Goal: Task Accomplishment & Management: Manage account settings

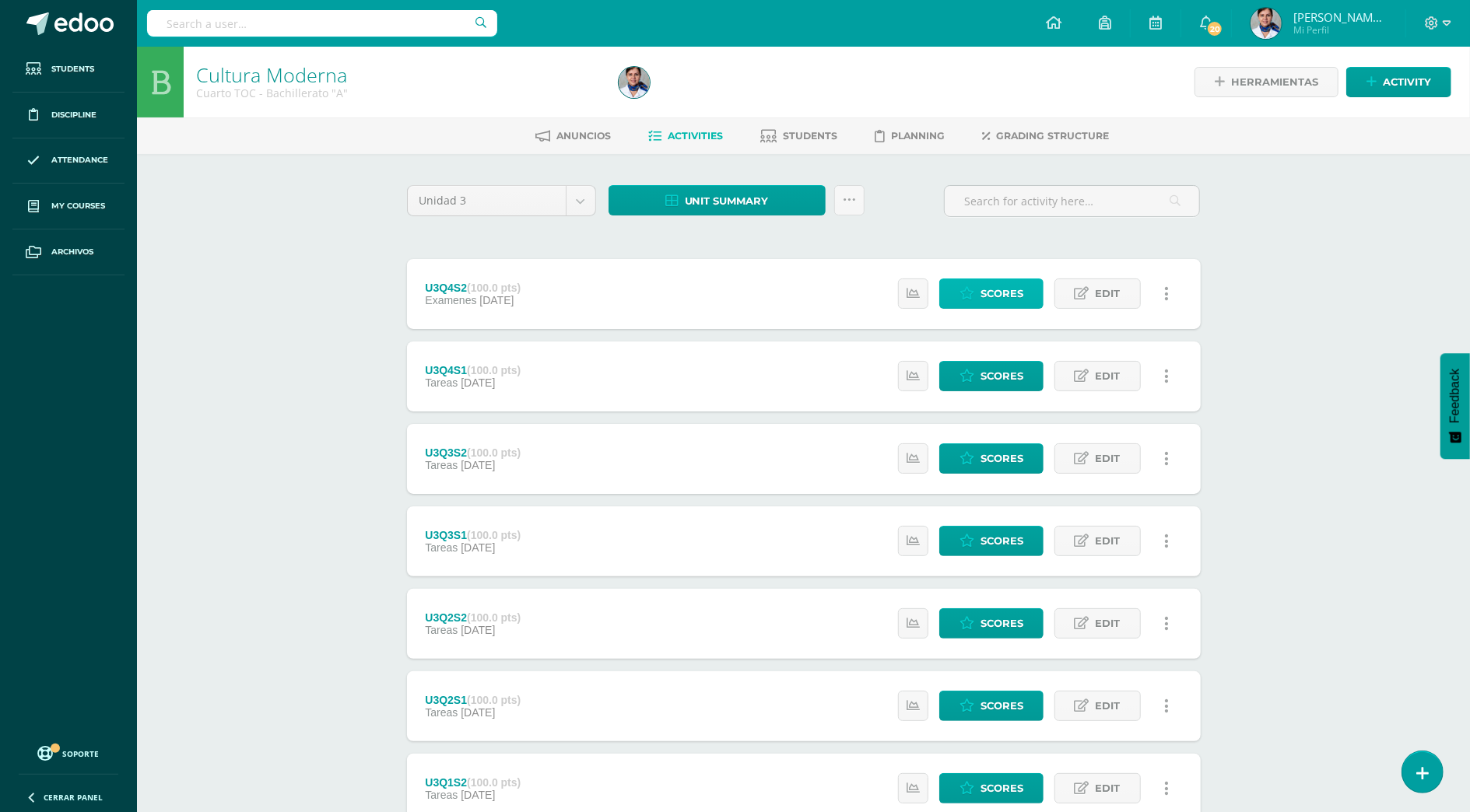
click at [985, 296] on span "Scores" at bounding box center [1002, 294] width 43 height 29
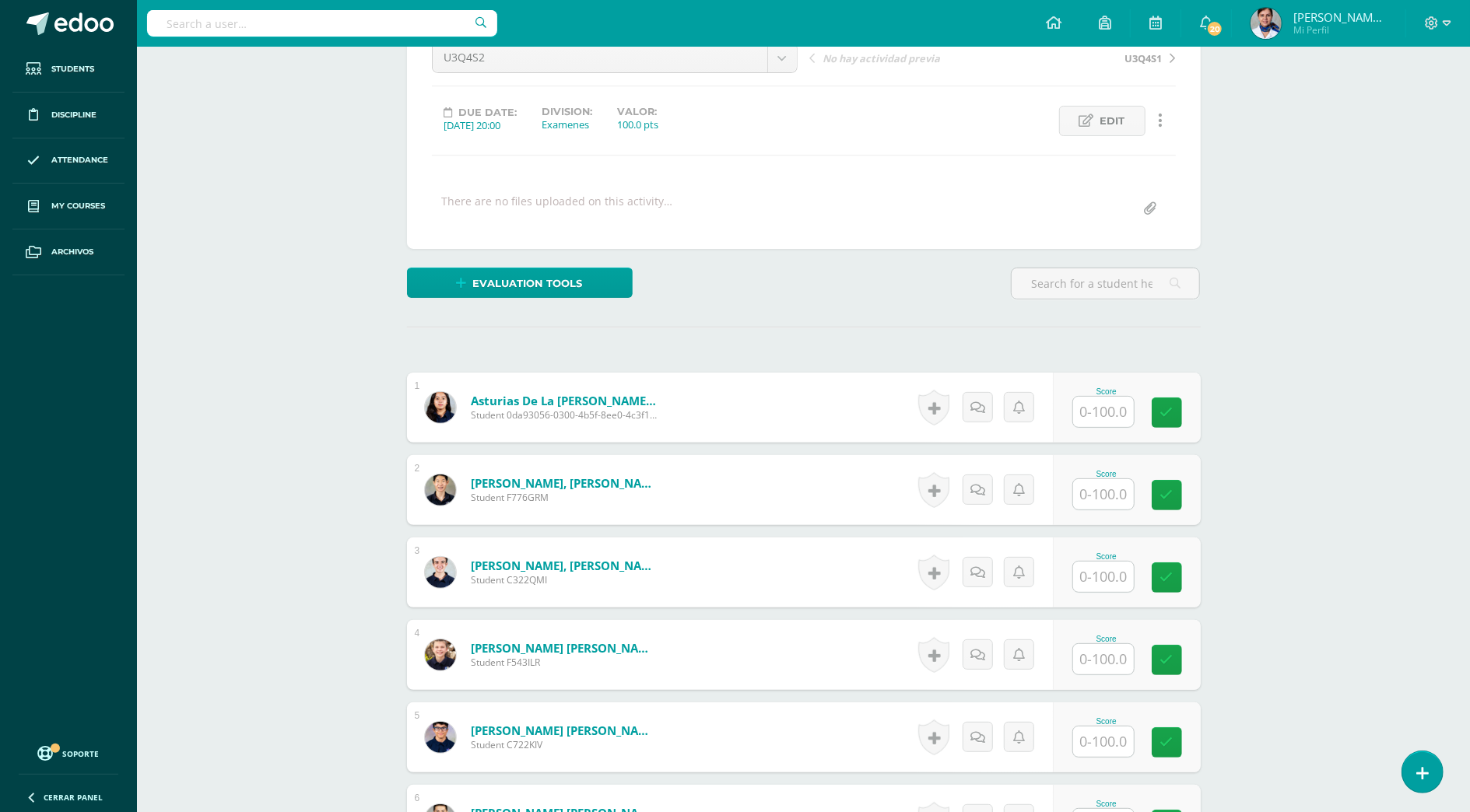
scroll to position [312, 0]
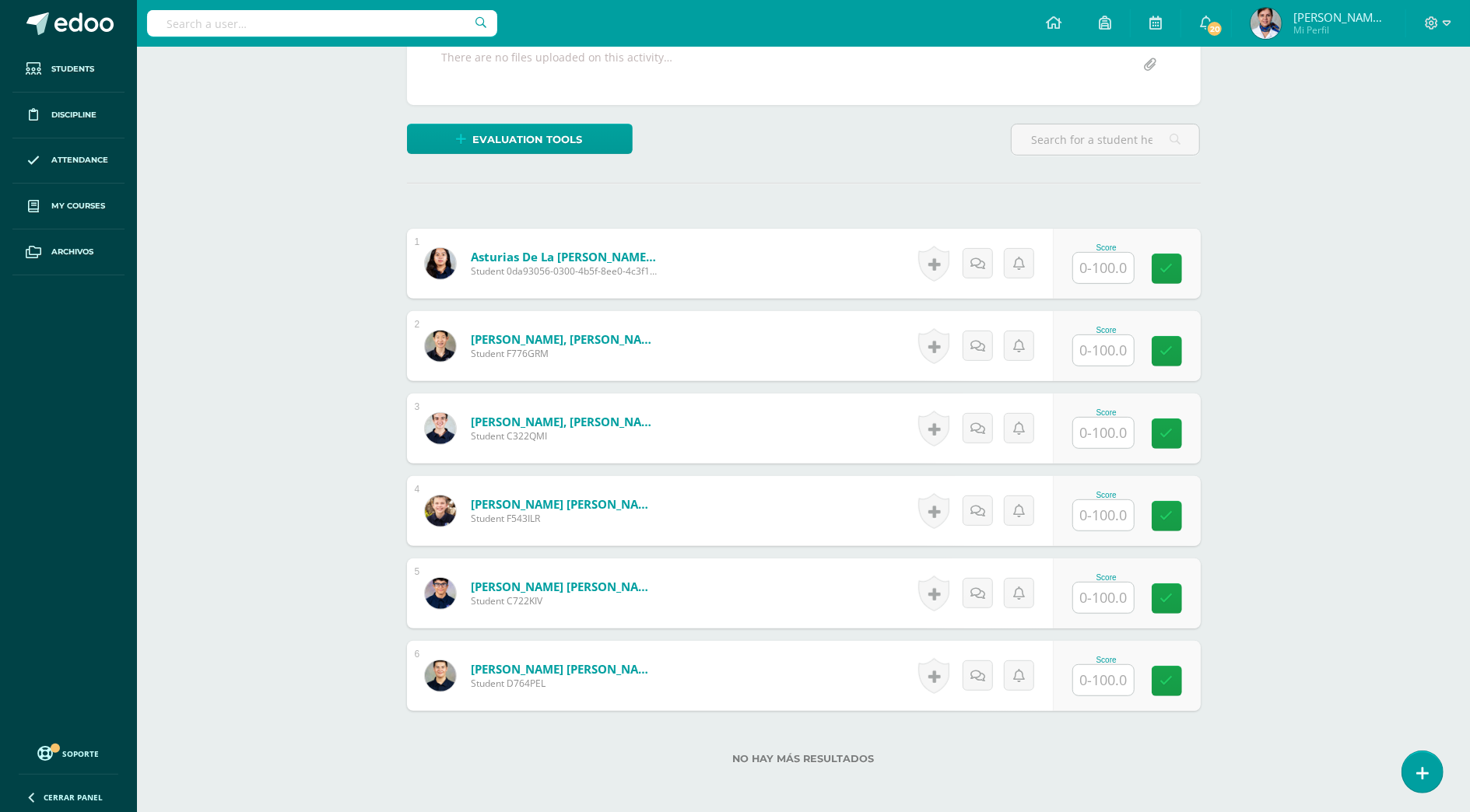
click at [1100, 350] on input "text" at bounding box center [1103, 351] width 60 height 30
type input "100"
click at [1105, 265] on input "text" at bounding box center [1112, 268] width 62 height 31
type input "100"
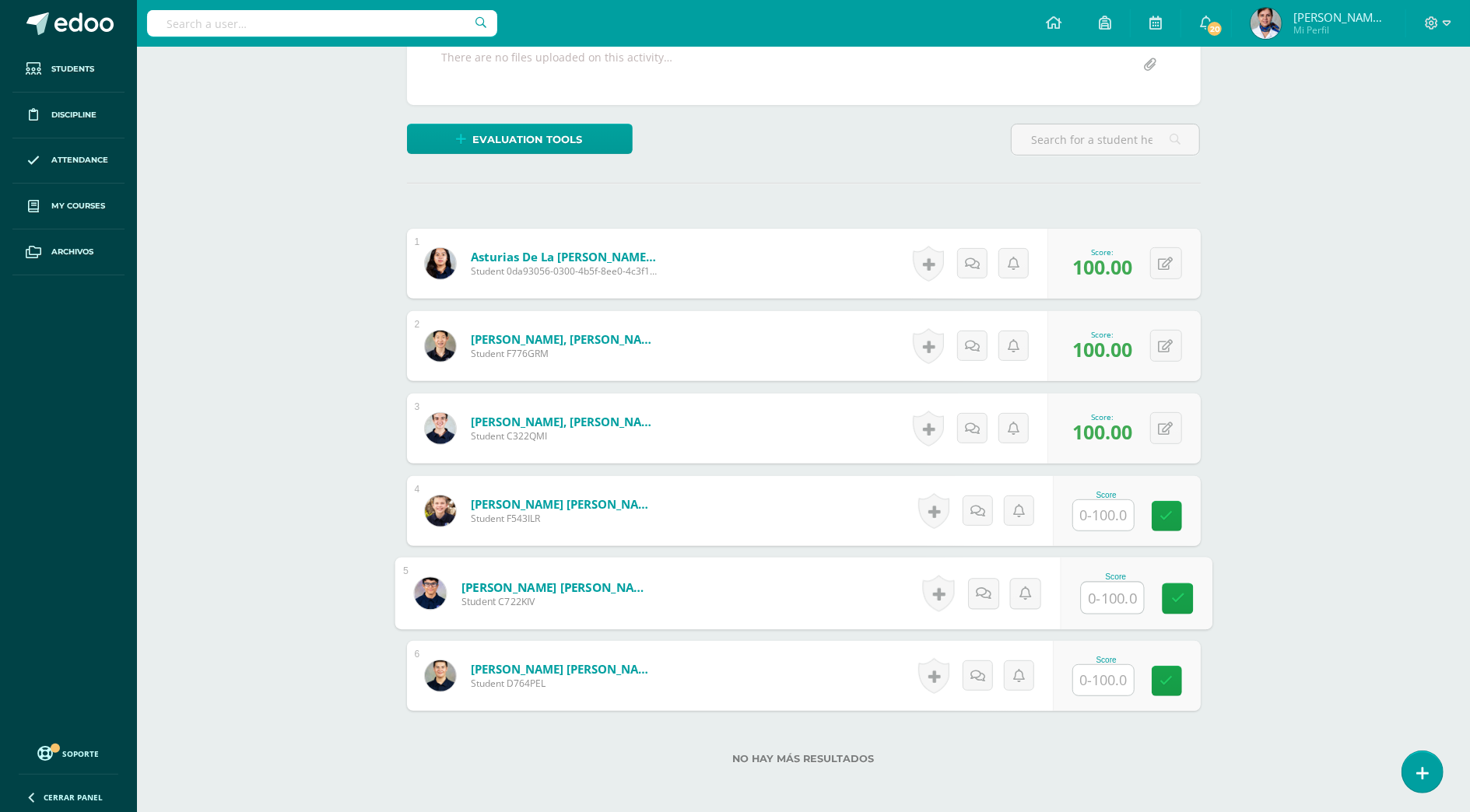
click at [1102, 604] on input "text" at bounding box center [1112, 598] width 62 height 31
type input "100"
click at [1111, 518] on input "text" at bounding box center [1112, 515] width 62 height 31
type input "95"
click at [1121, 680] on input "text" at bounding box center [1112, 680] width 62 height 31
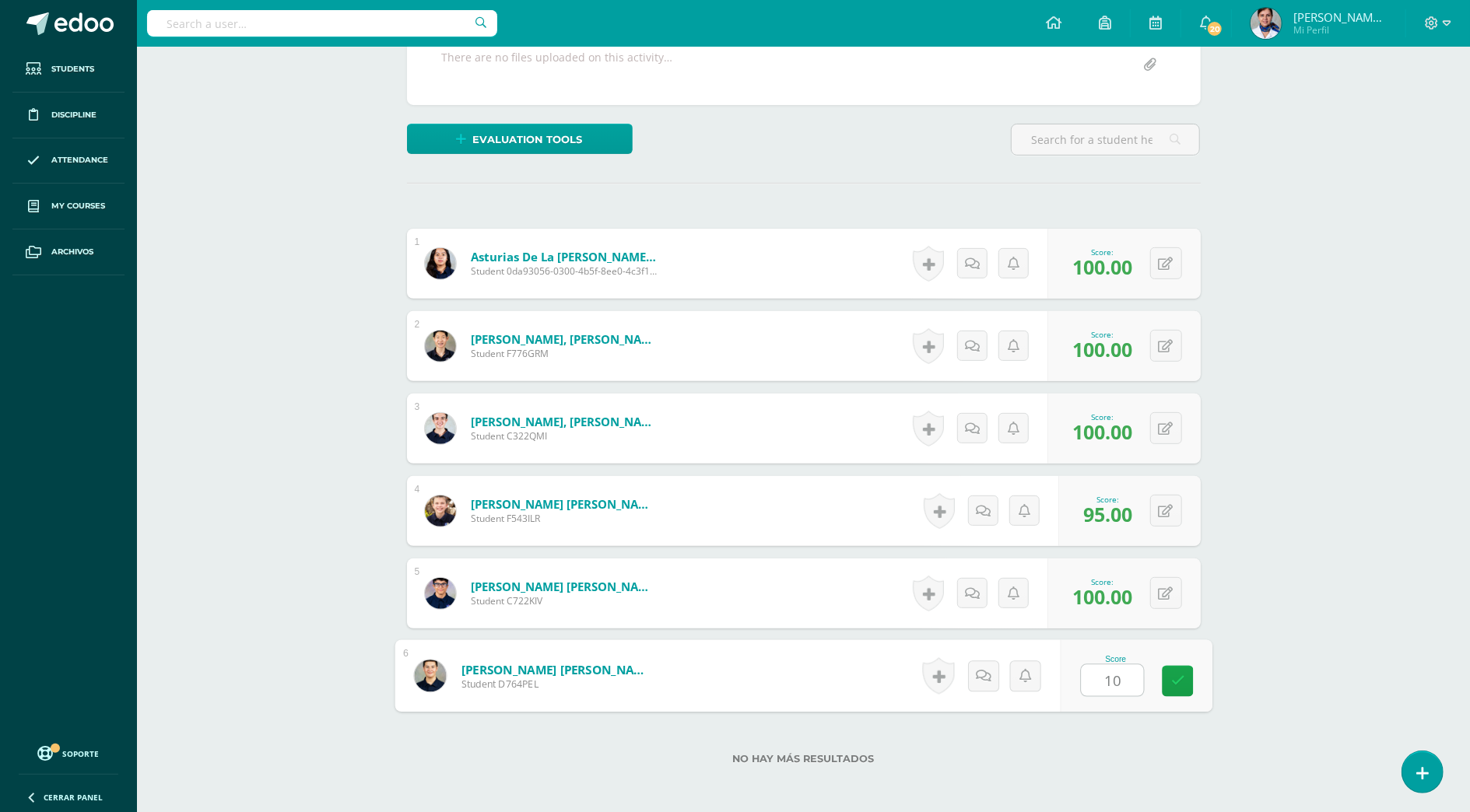
type input "100"
click at [1173, 640] on div "1 Asturias de la Roca, María Jose Student 0da93056-0300-4b5f-8ee0-4c3f16469ddd …" at bounding box center [804, 470] width 794 height 483
click at [1187, 629] on div "0 Badges Badges obtained Aún no hay logros agregados Score: 100.00" at bounding box center [1124, 594] width 153 height 70
click at [1220, 598] on div "¿Estás seguro que quieres eliminar esta actividad? Esto borrará la actividad y …" at bounding box center [804, 366] width 856 height 1048
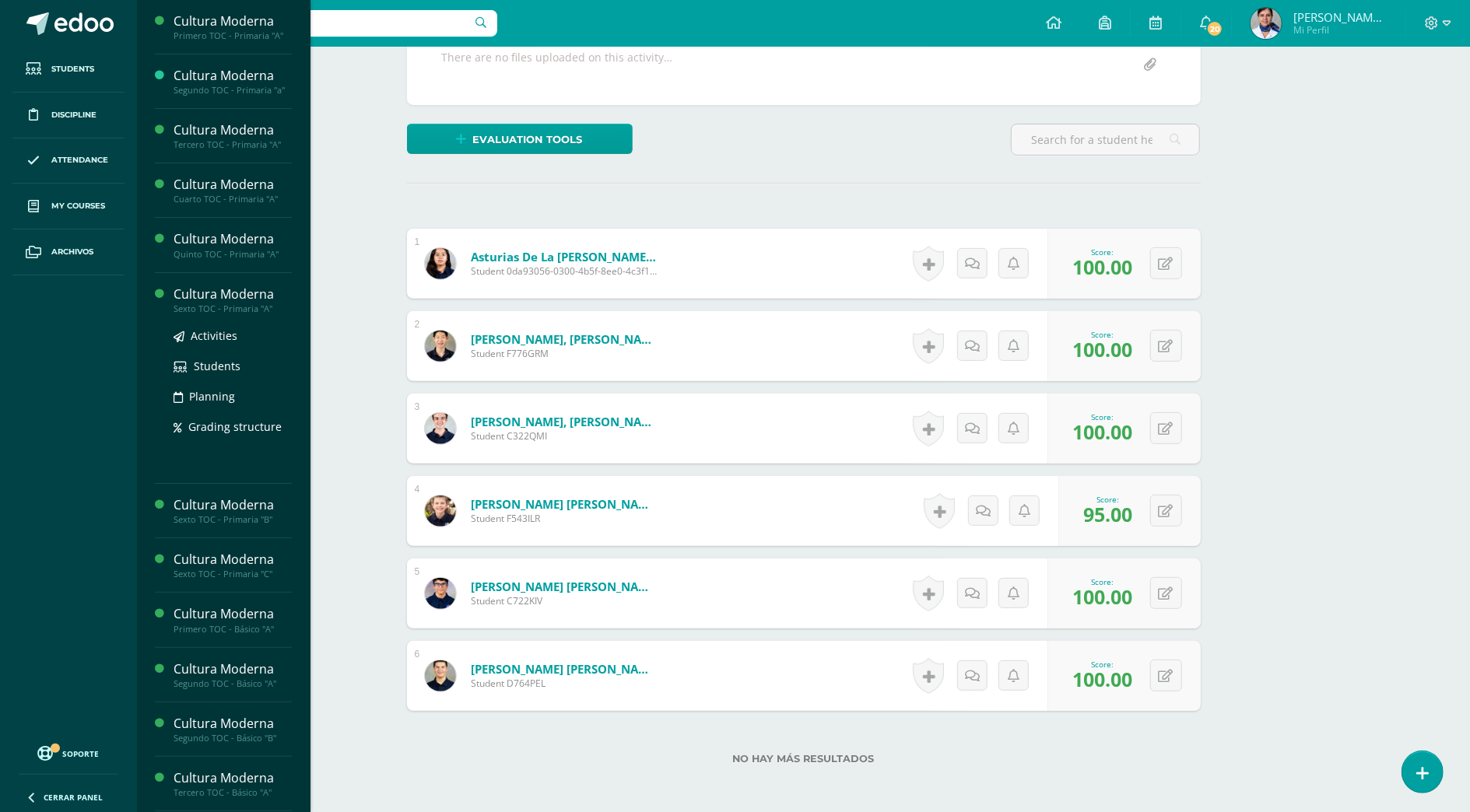
click at [256, 294] on div "Cultura Moderna" at bounding box center [233, 294] width 118 height 18
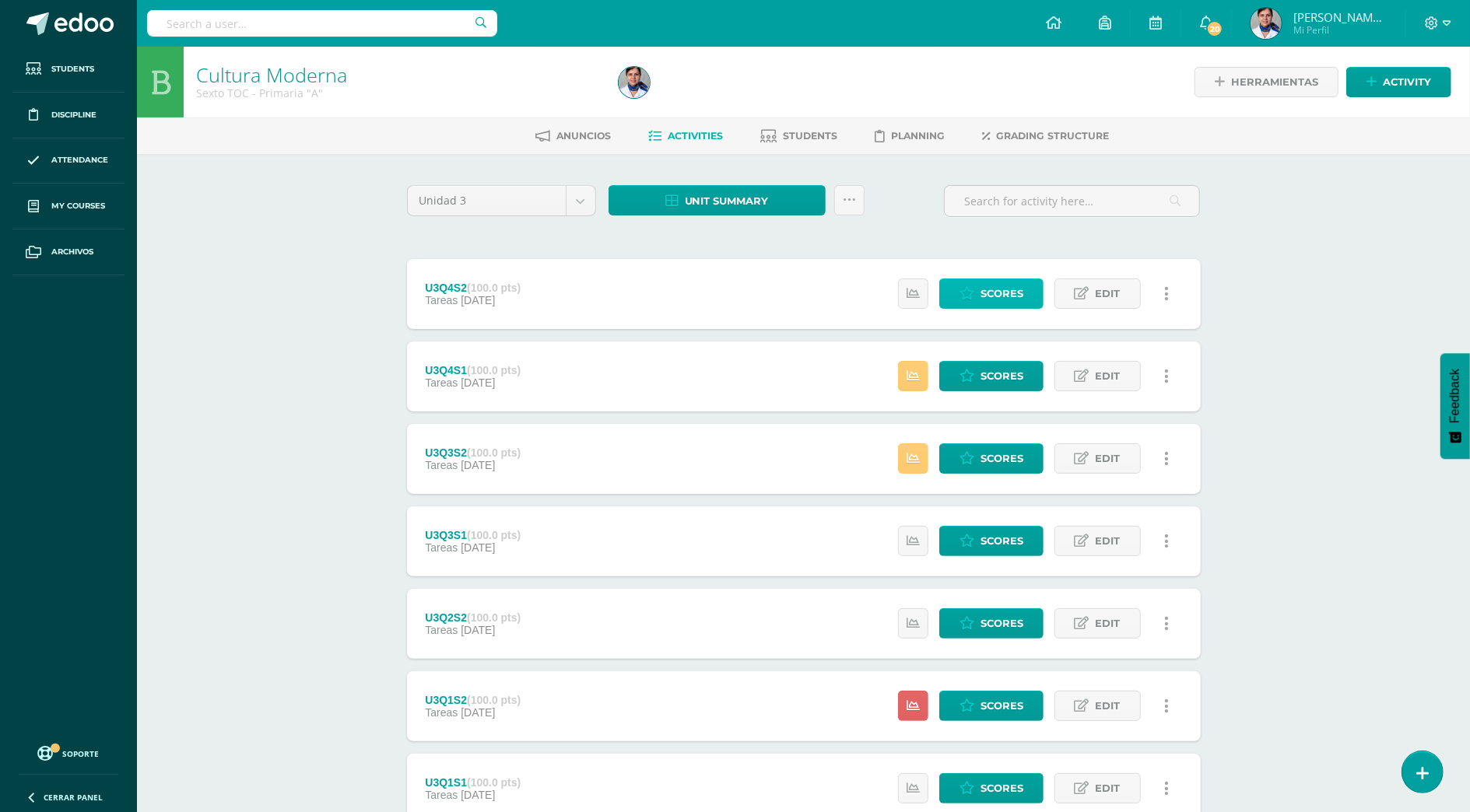
click at [977, 297] on link "Scores" at bounding box center [991, 294] width 104 height 30
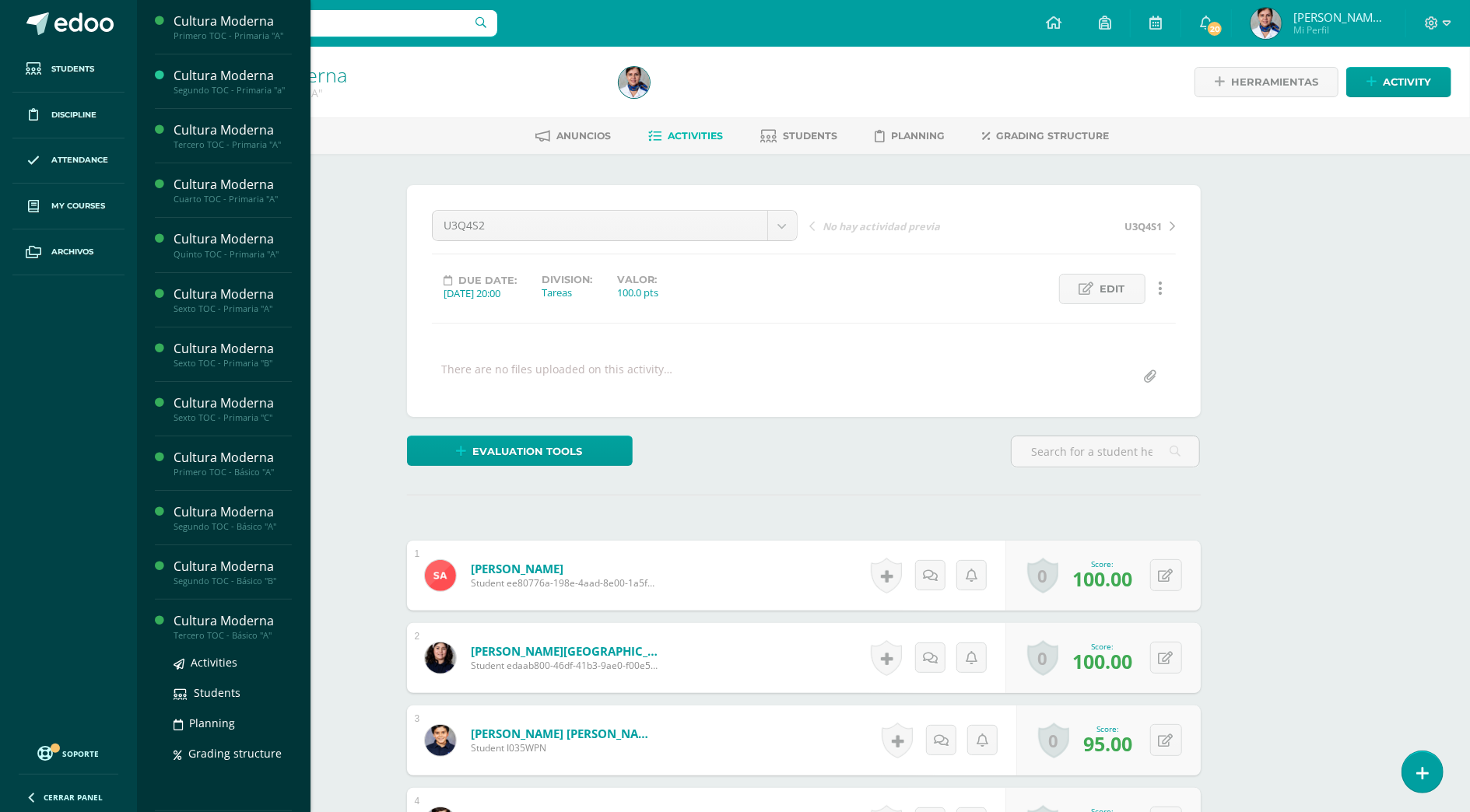
click at [261, 623] on div "Cultura Moderna" at bounding box center [233, 622] width 118 height 18
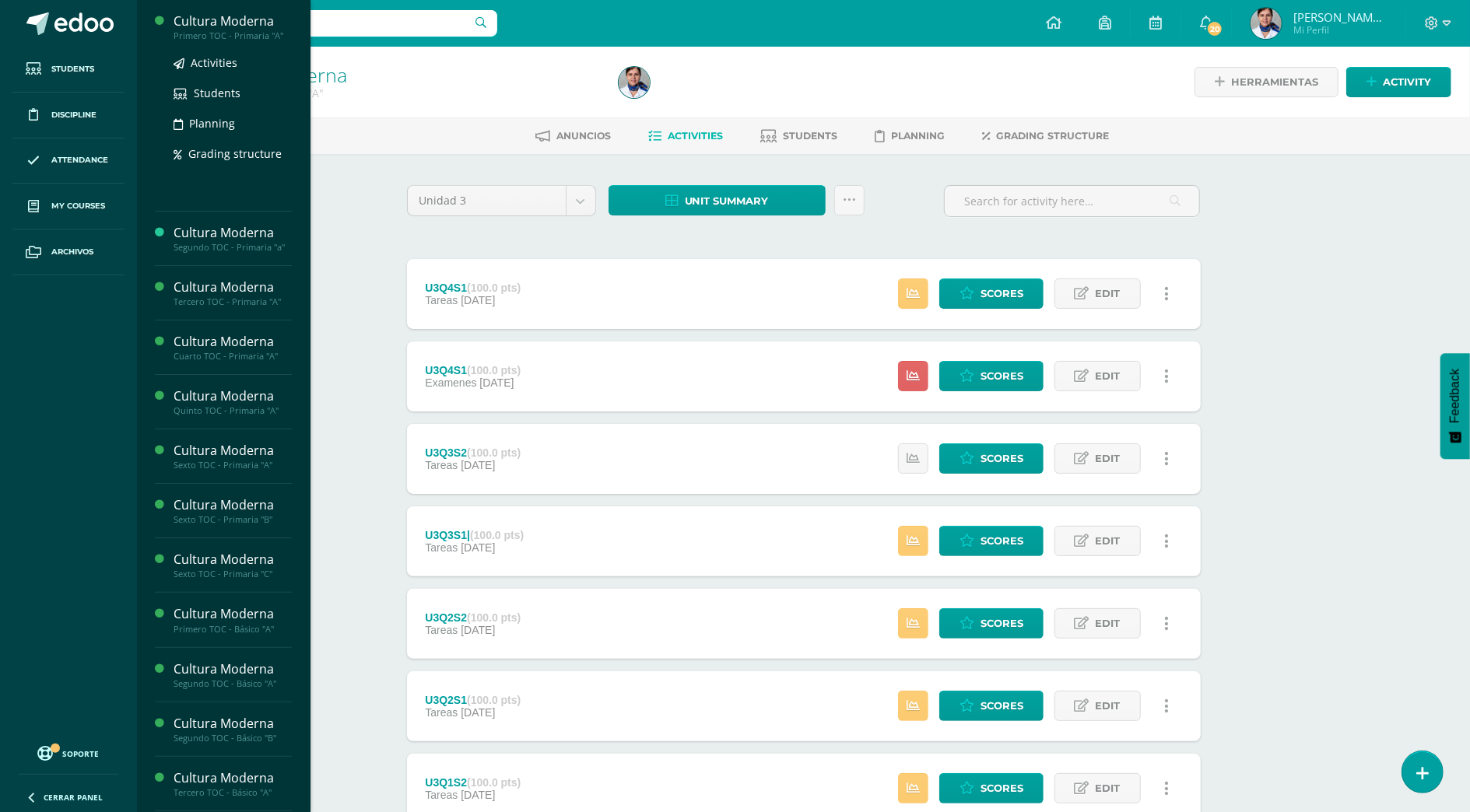
click at [252, 21] on div "Cultura Moderna" at bounding box center [233, 21] width 118 height 18
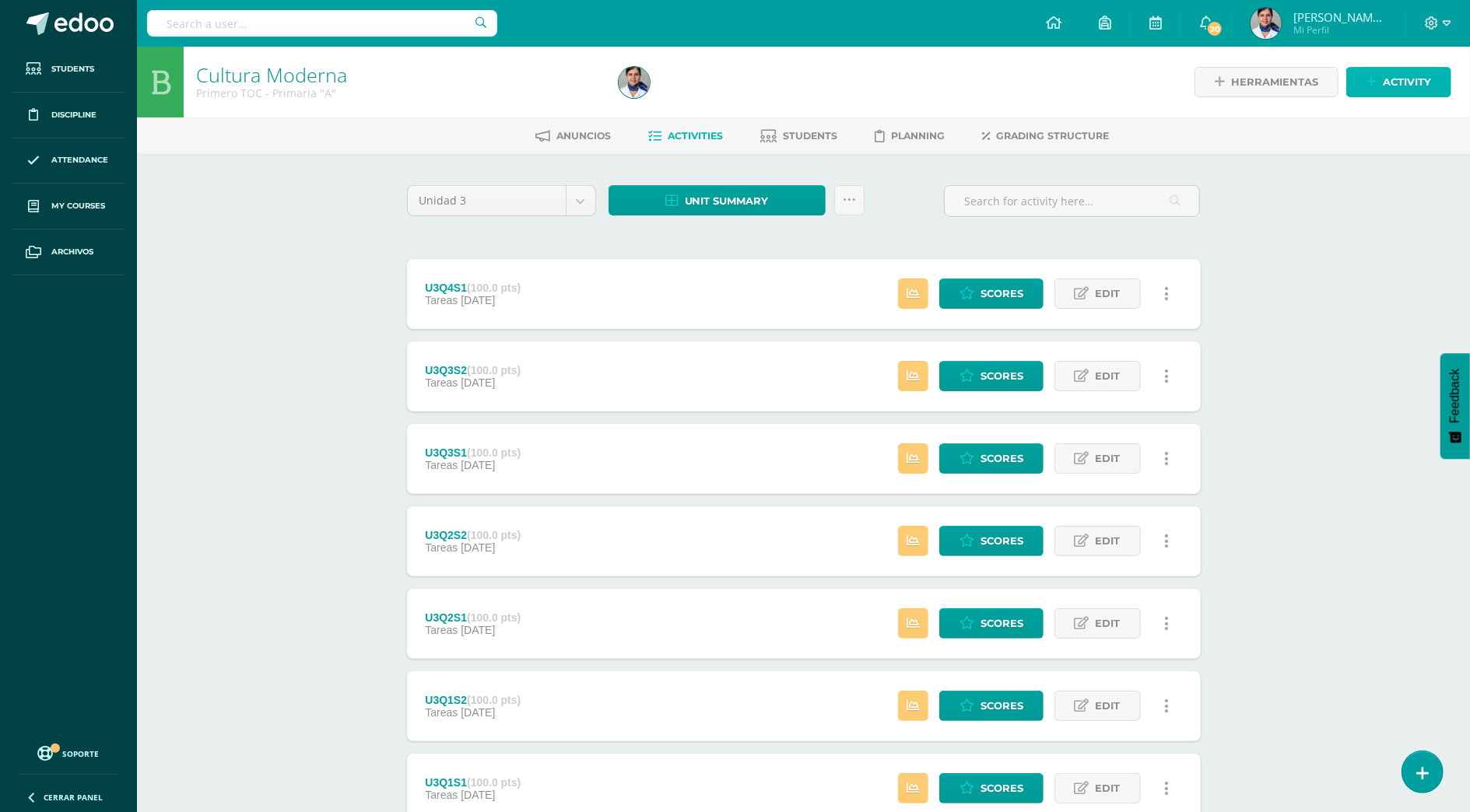
click at [1386, 83] on span "Activity" at bounding box center [1407, 82] width 48 height 29
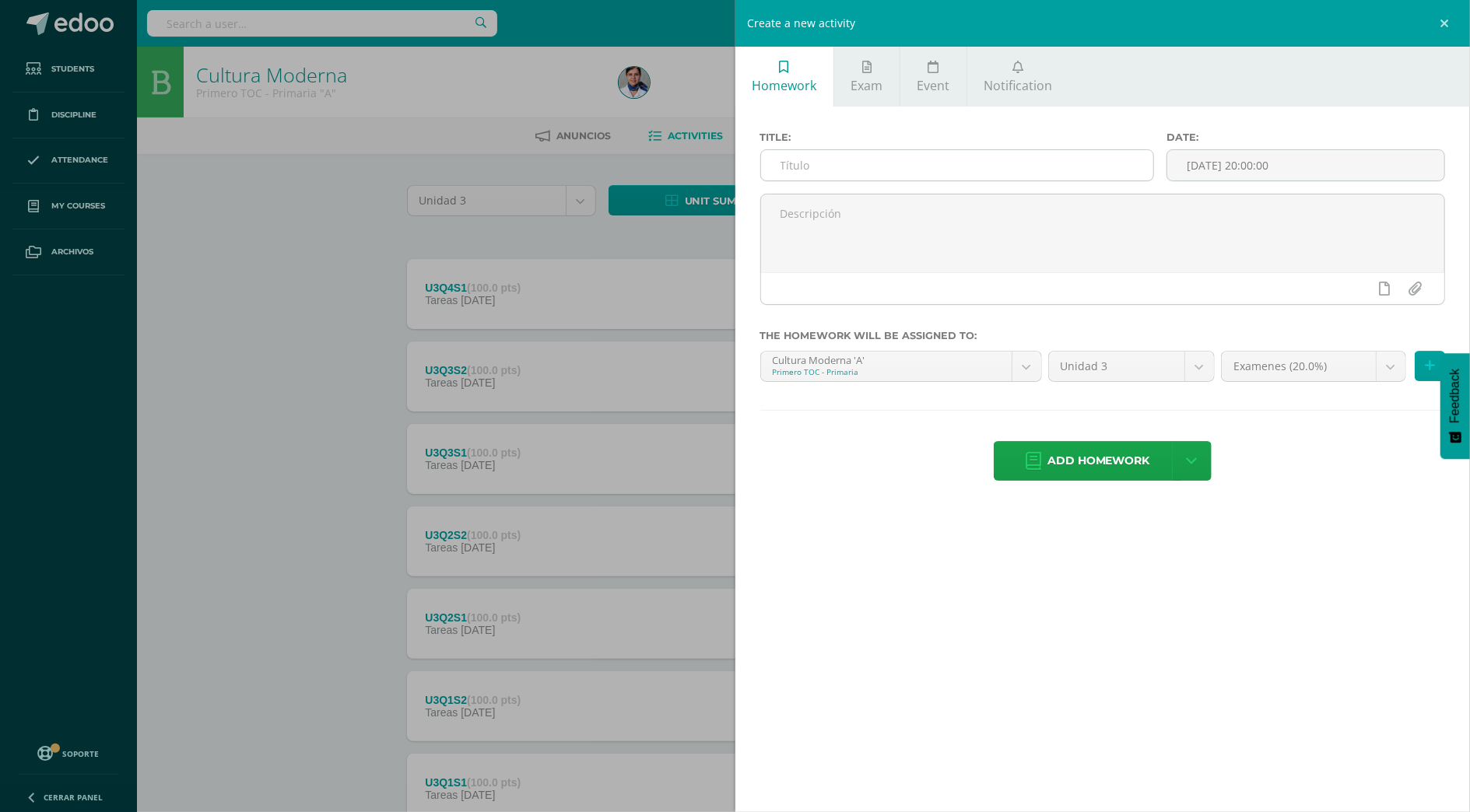
click at [825, 167] on input "text" at bounding box center [957, 165] width 393 height 30
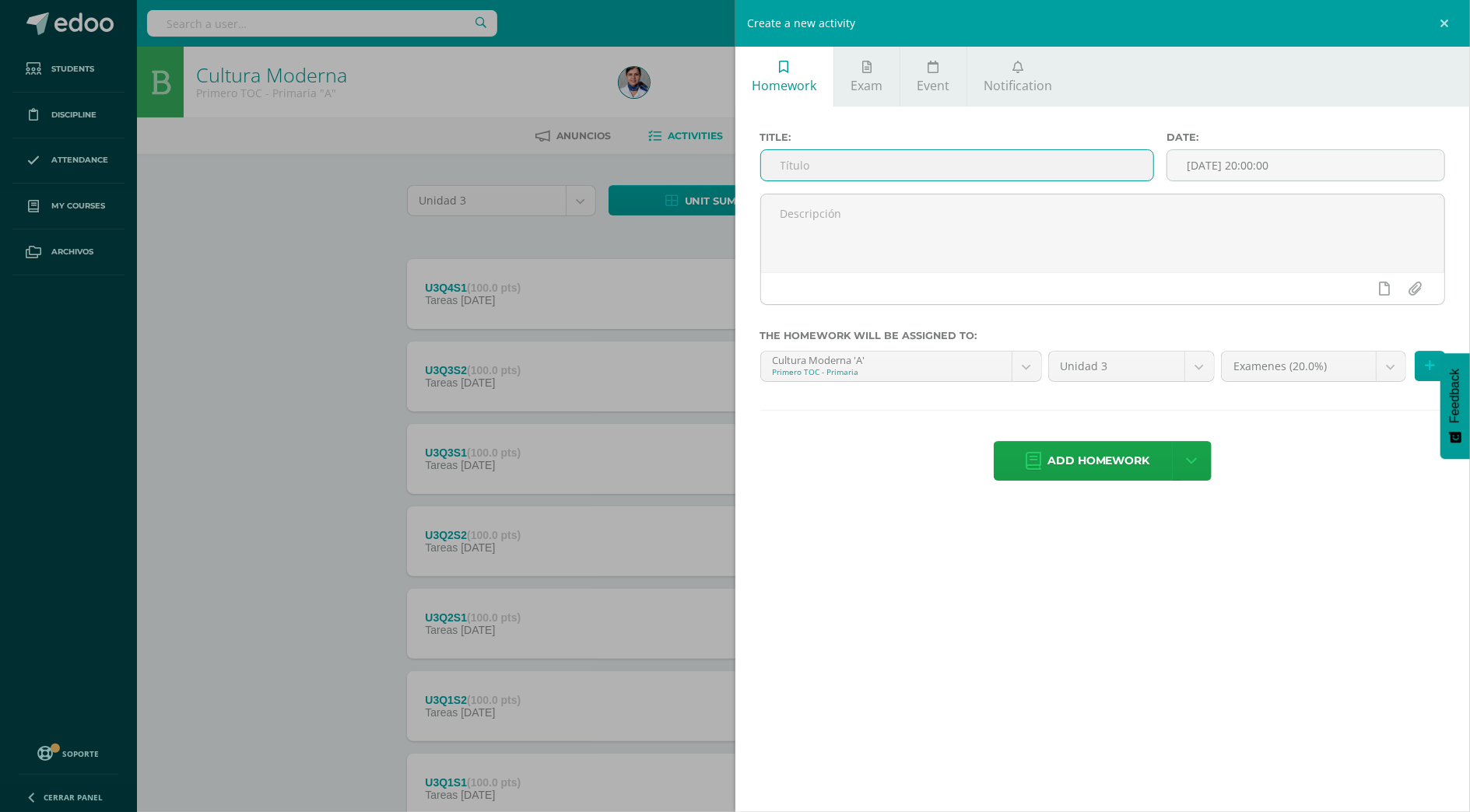
type input "U3Q4S2"
click at [1106, 471] on span "Add homework" at bounding box center [1099, 461] width 102 height 38
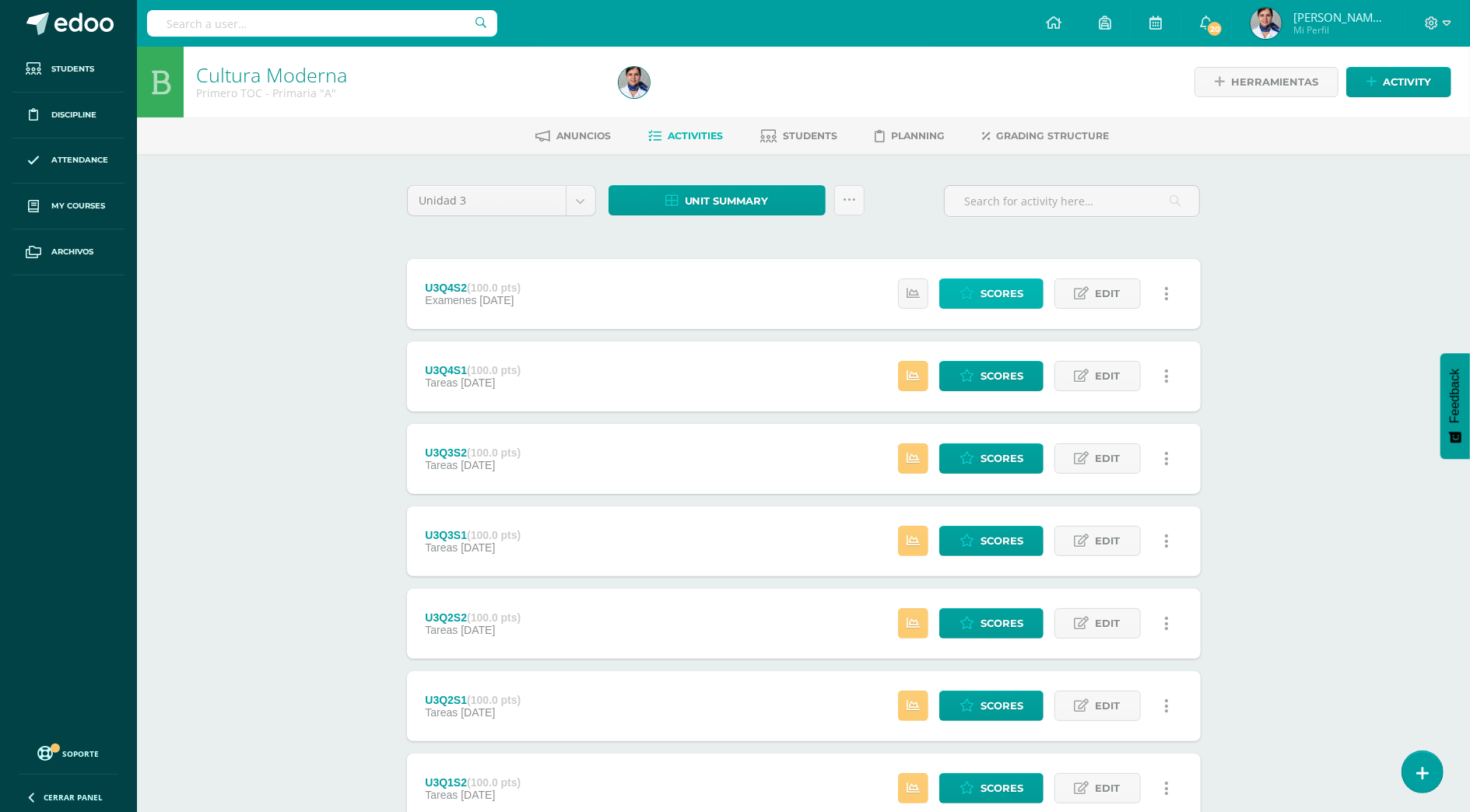
click at [988, 297] on span "Scores" at bounding box center [1002, 294] width 43 height 29
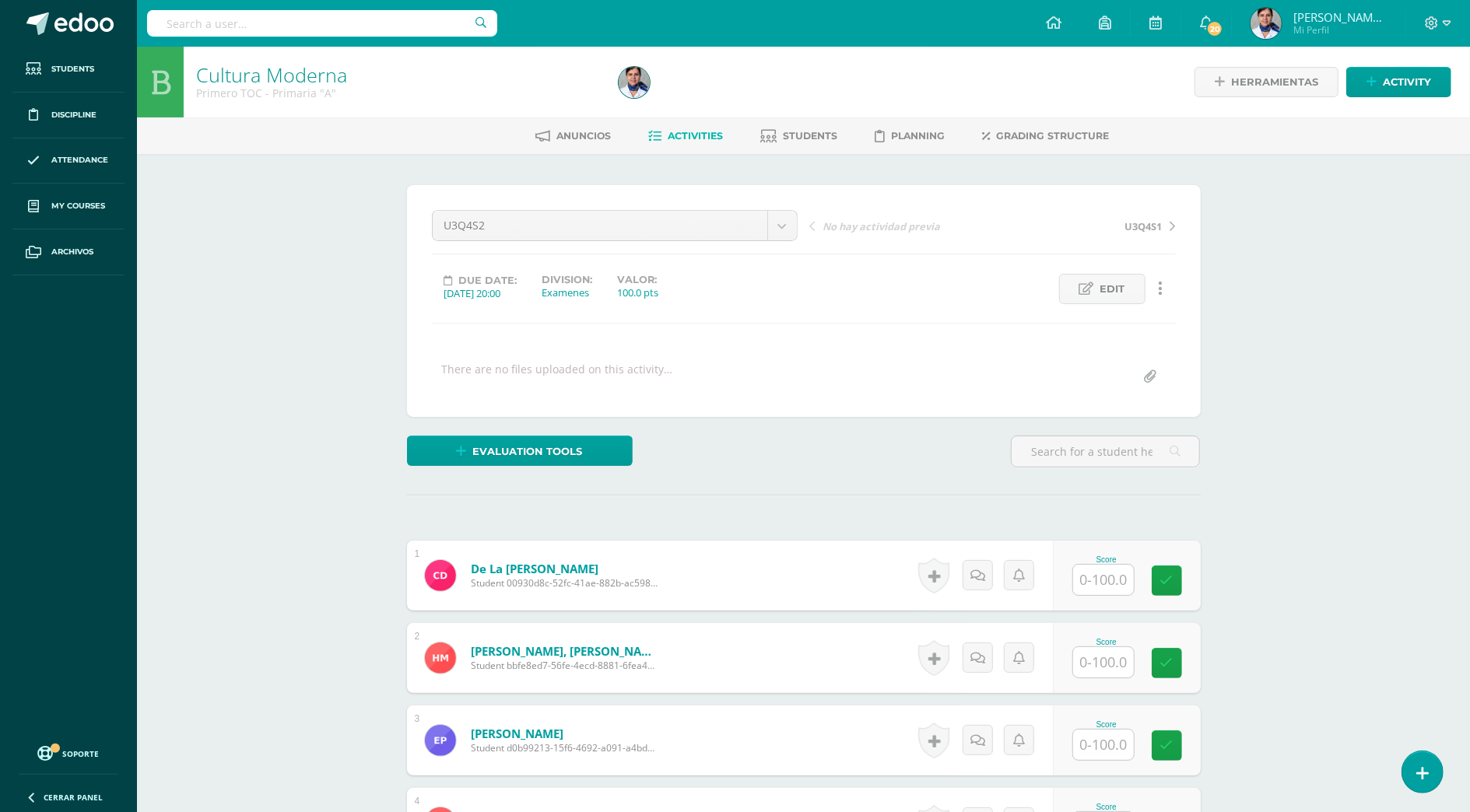
scroll to position [1, 0]
click at [1122, 288] on span "Edit" at bounding box center [1112, 288] width 25 height 29
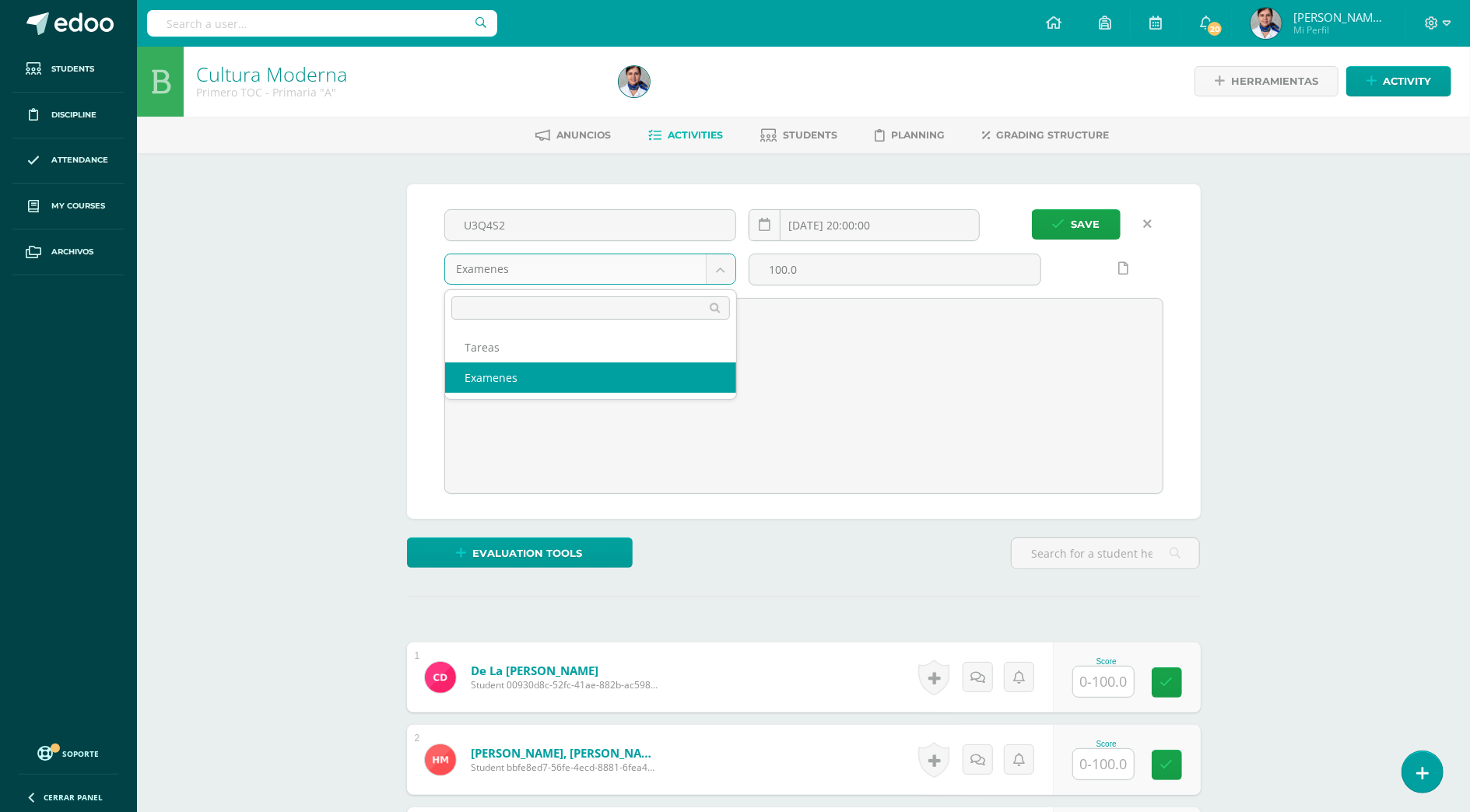
click at [724, 260] on body "Students Discipline Attendance My courses Archivos Soporte Help Reportar un pro…" at bounding box center [735, 692] width 1470 height 1387
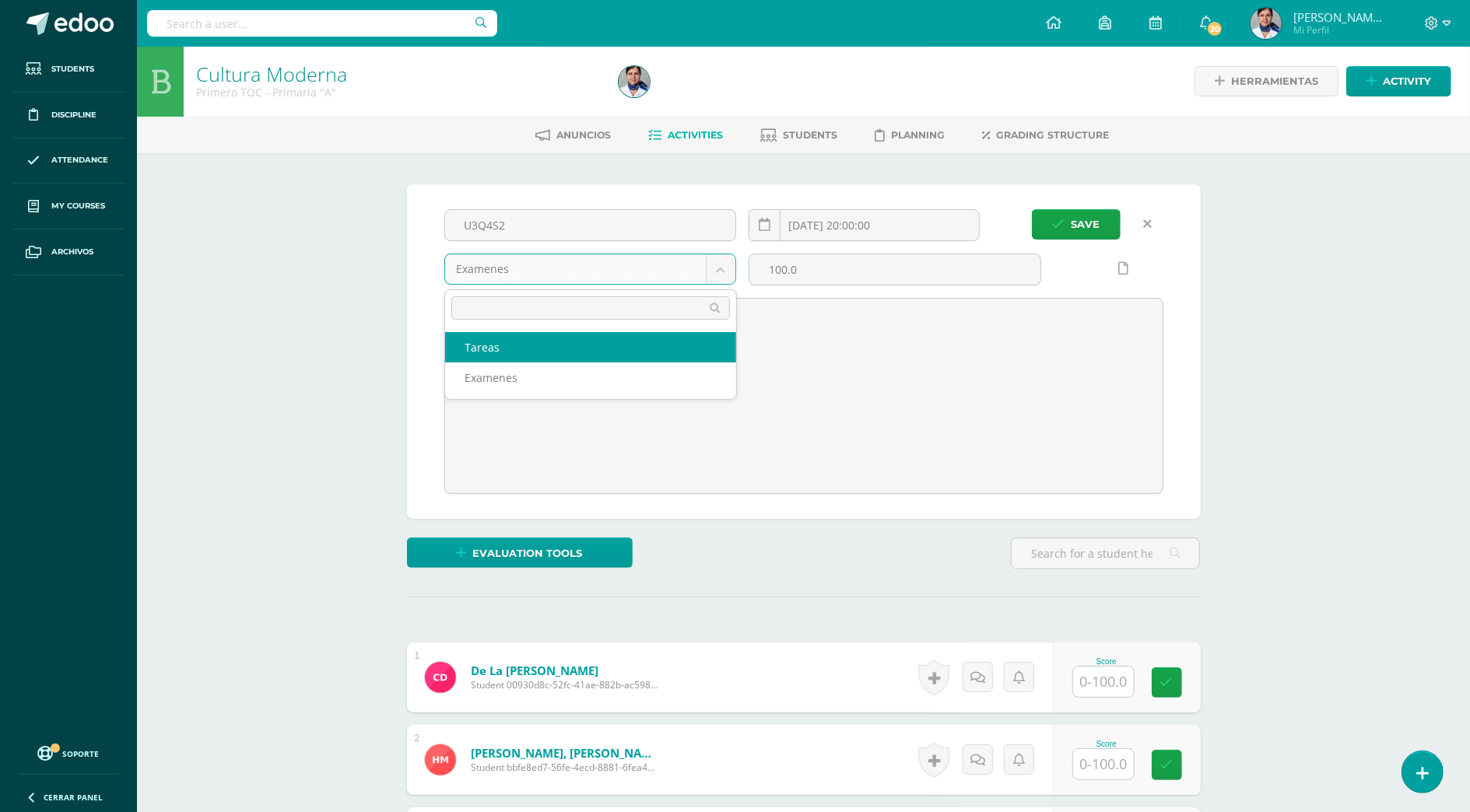
select select "128558"
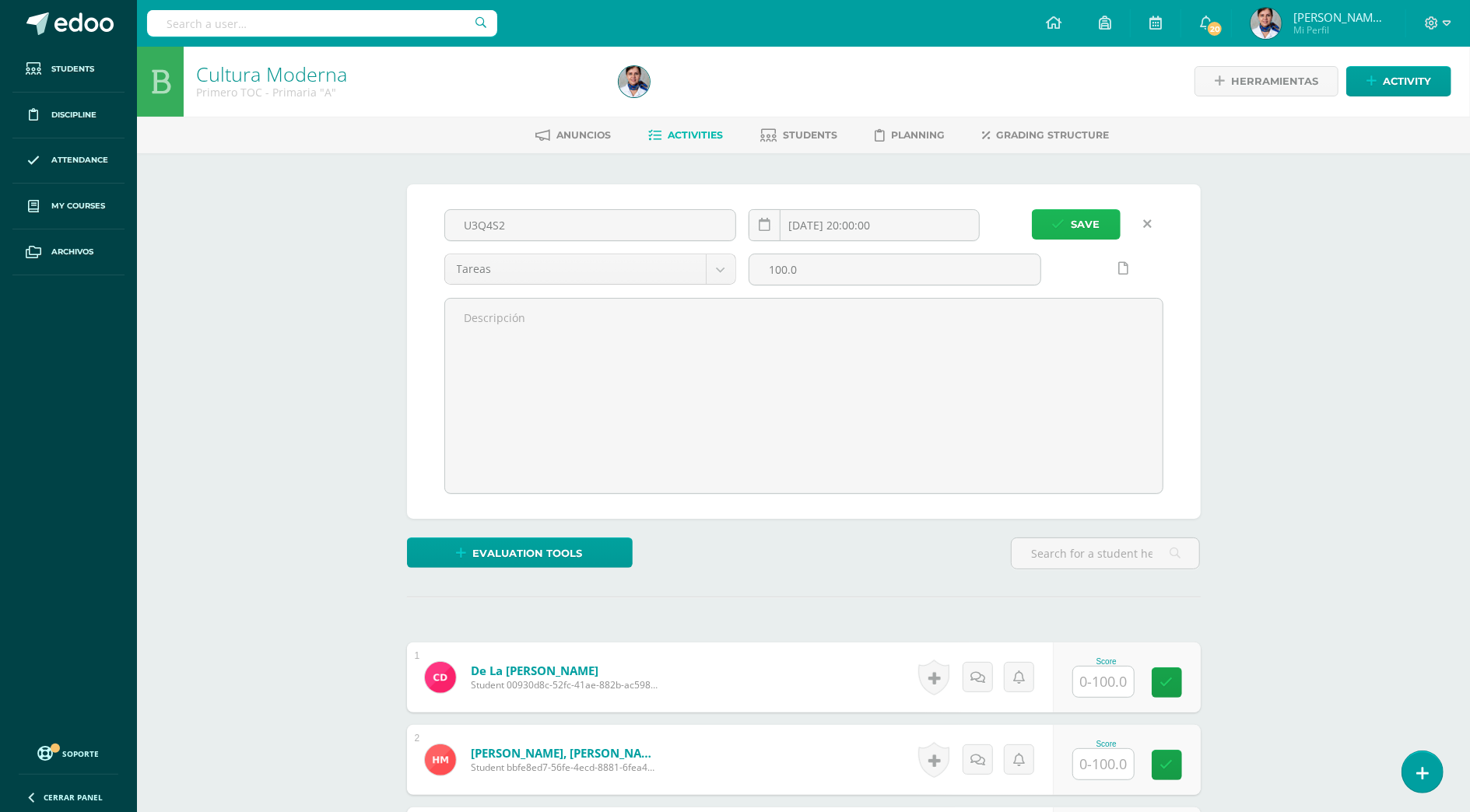
click at [1061, 224] on icon "submit" at bounding box center [1058, 224] width 13 height 13
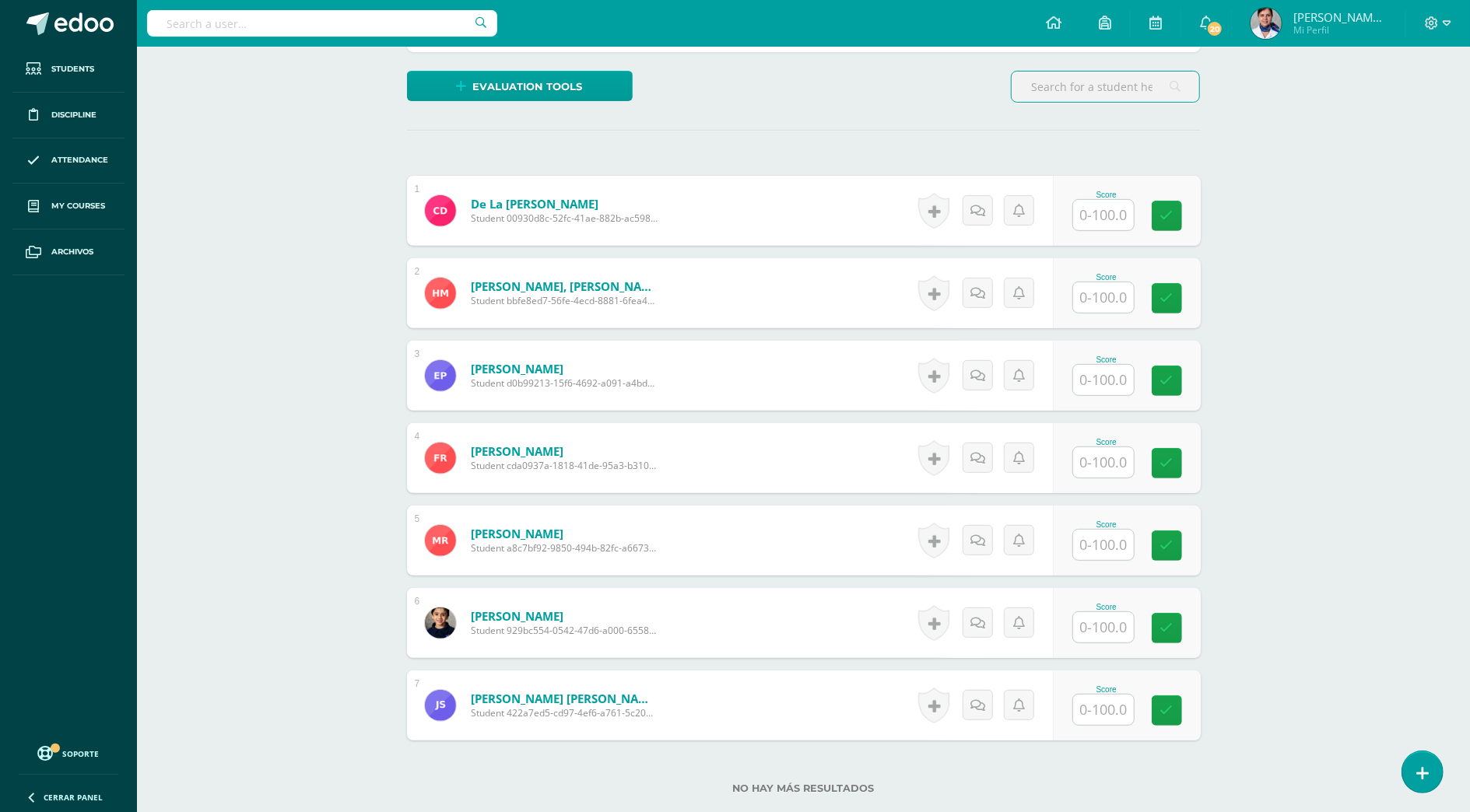
scroll to position [416, 0]
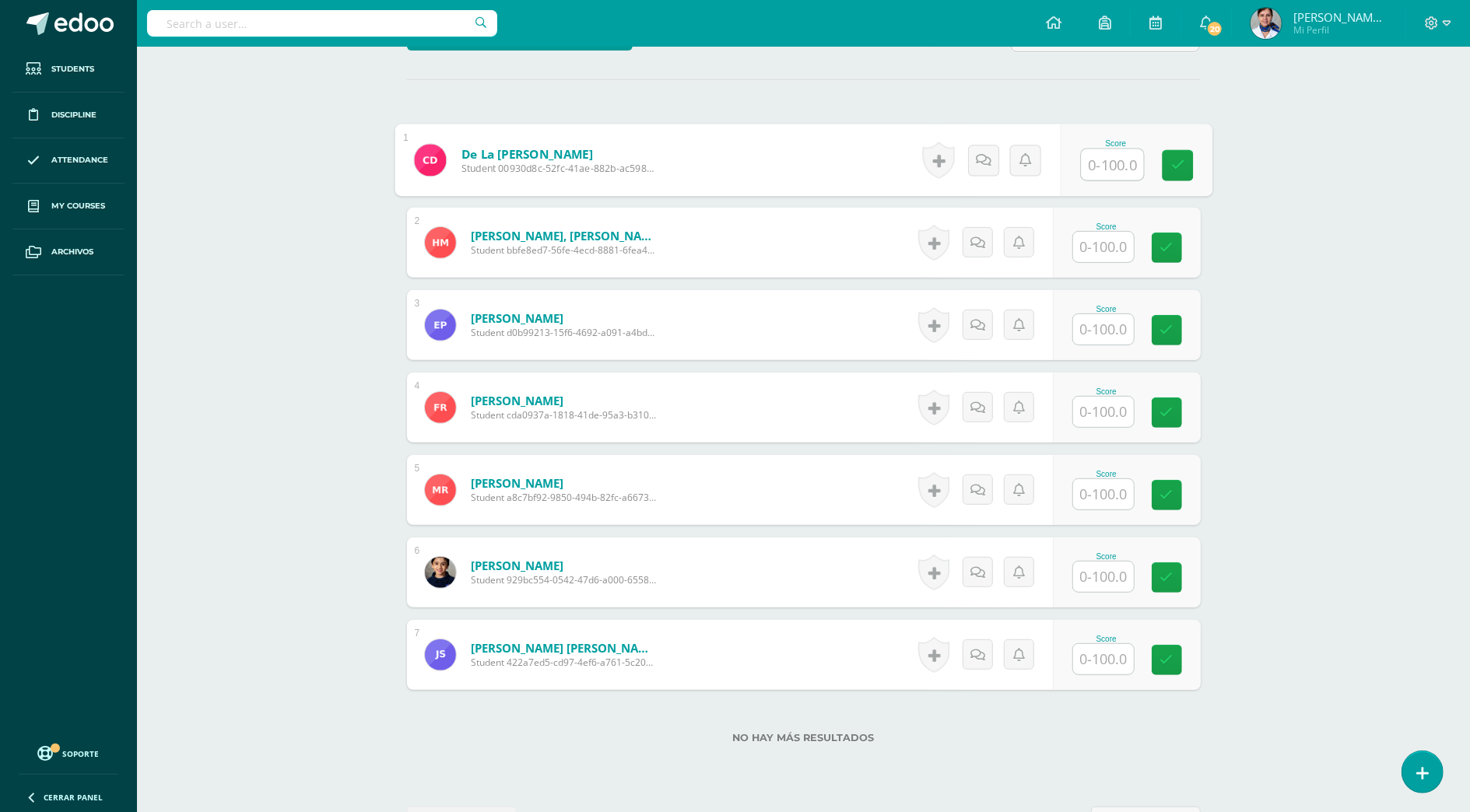
click at [1106, 165] on input "text" at bounding box center [1112, 164] width 62 height 31
type input "80"
click at [1115, 329] on input "text" at bounding box center [1112, 329] width 62 height 31
type input "90"
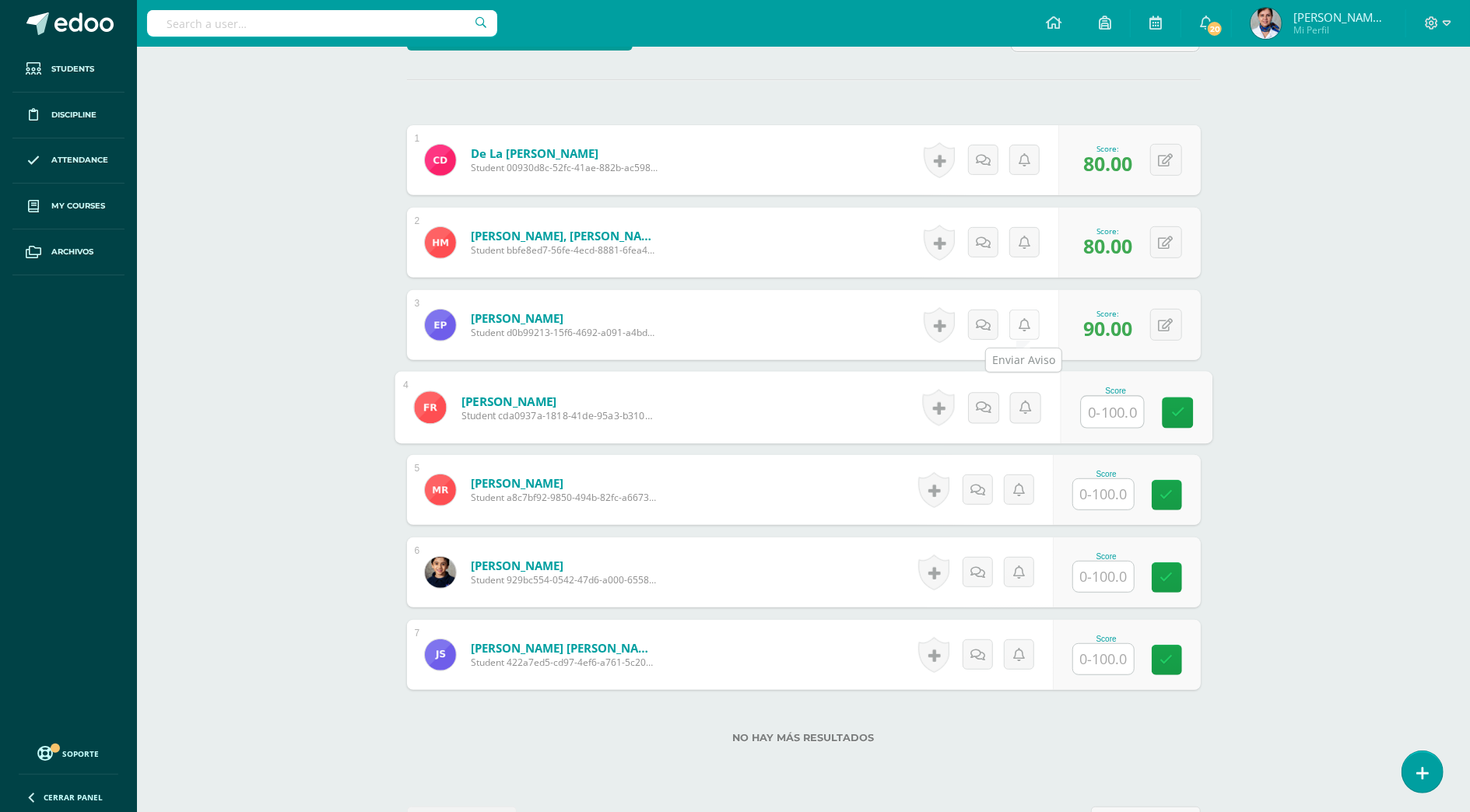
scroll to position [471, 0]
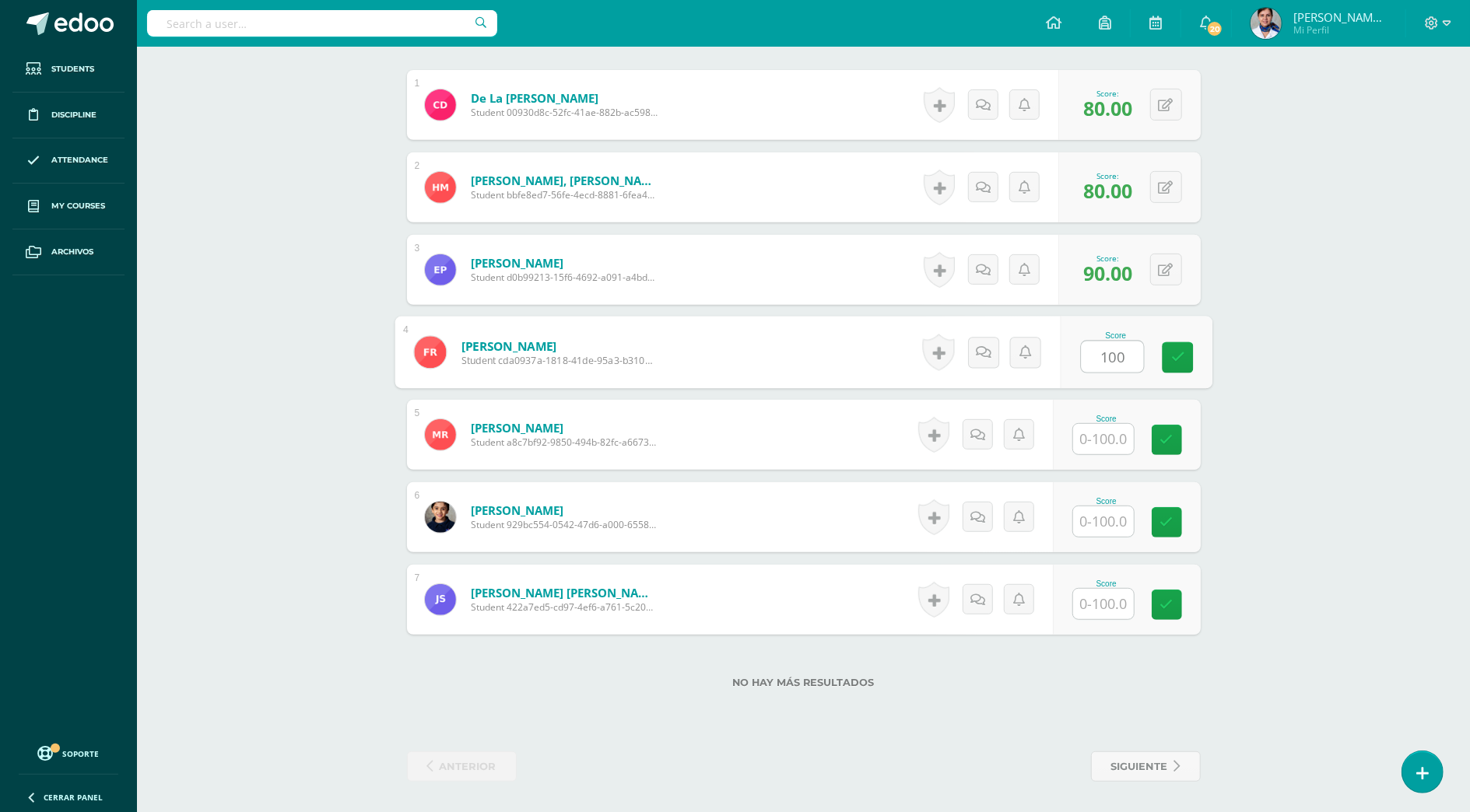
type input "100"
click at [1106, 439] on input "text" at bounding box center [1112, 439] width 62 height 31
type input "100"
click at [1105, 523] on input "text" at bounding box center [1112, 521] width 62 height 31
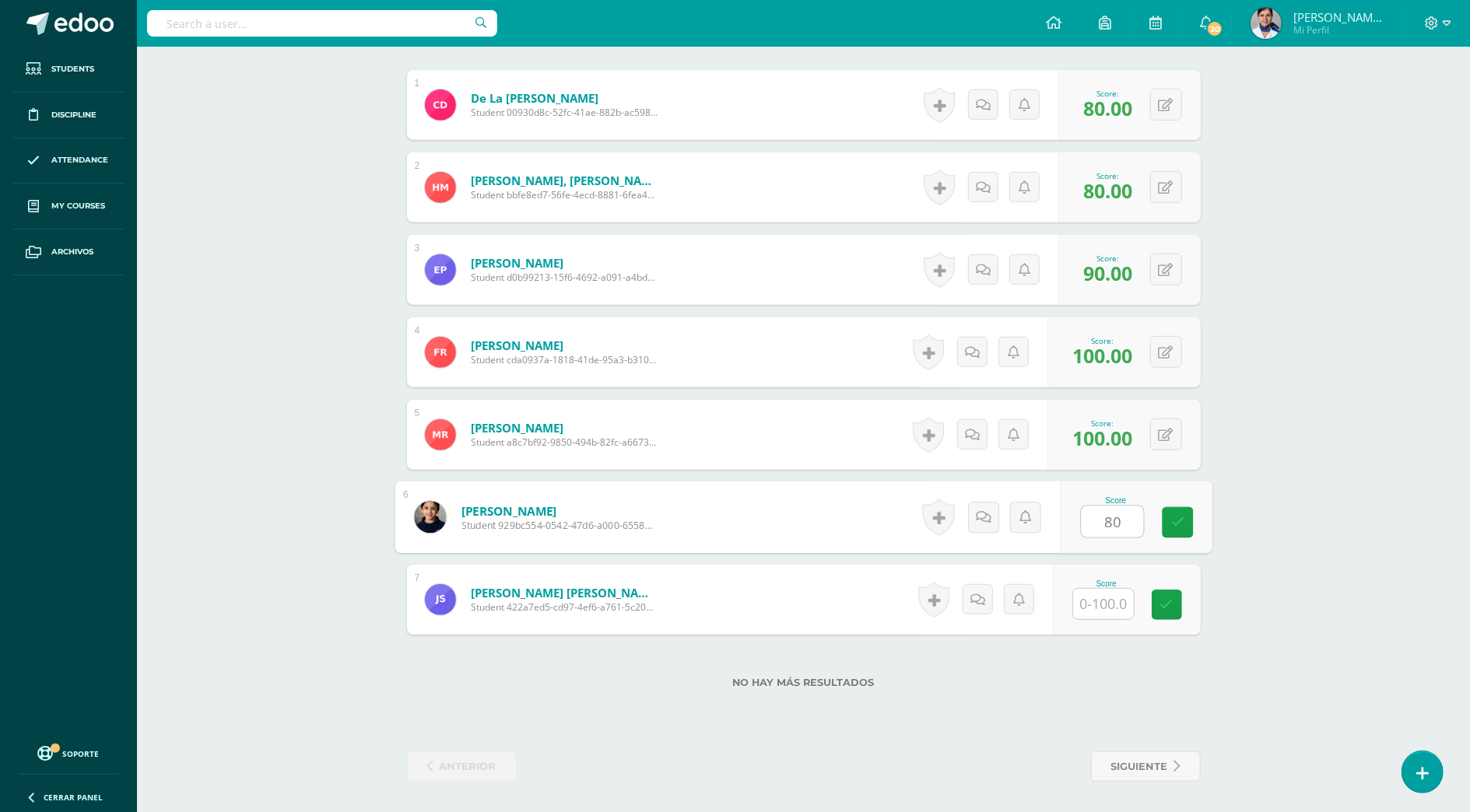
type input "80"
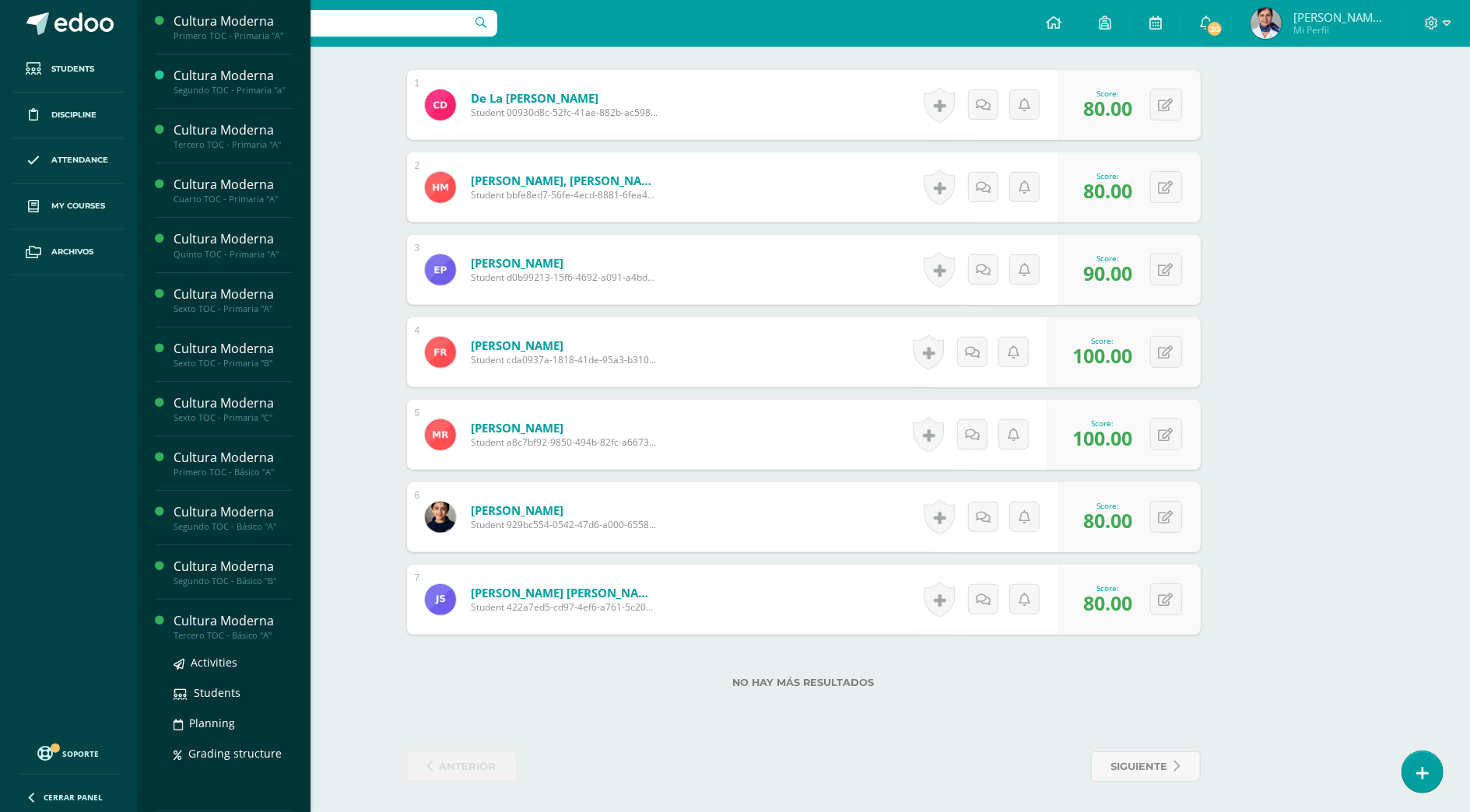
click at [180, 623] on div "Cultura Moderna" at bounding box center [233, 622] width 118 height 18
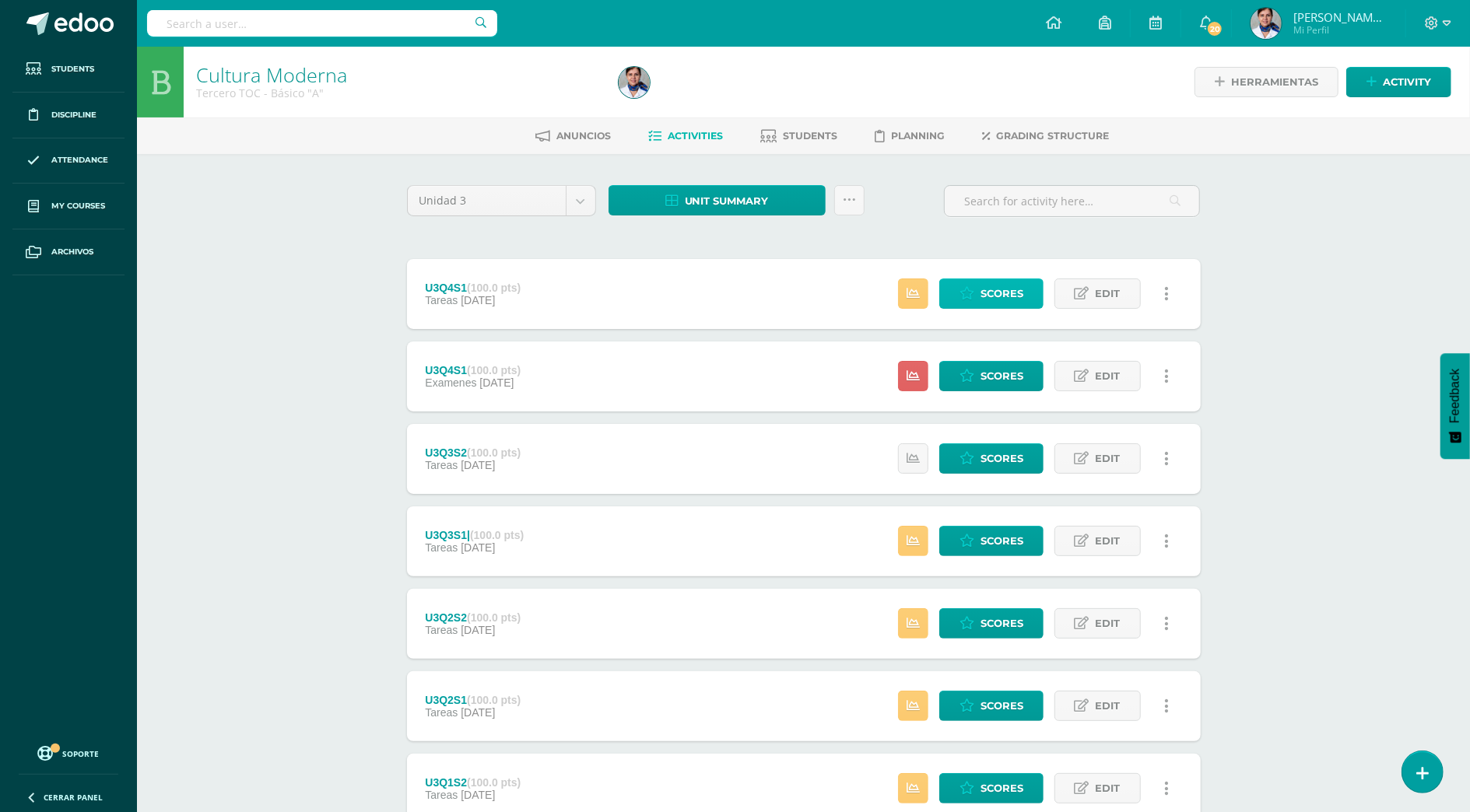
click at [990, 293] on span "Scores" at bounding box center [1002, 294] width 43 height 29
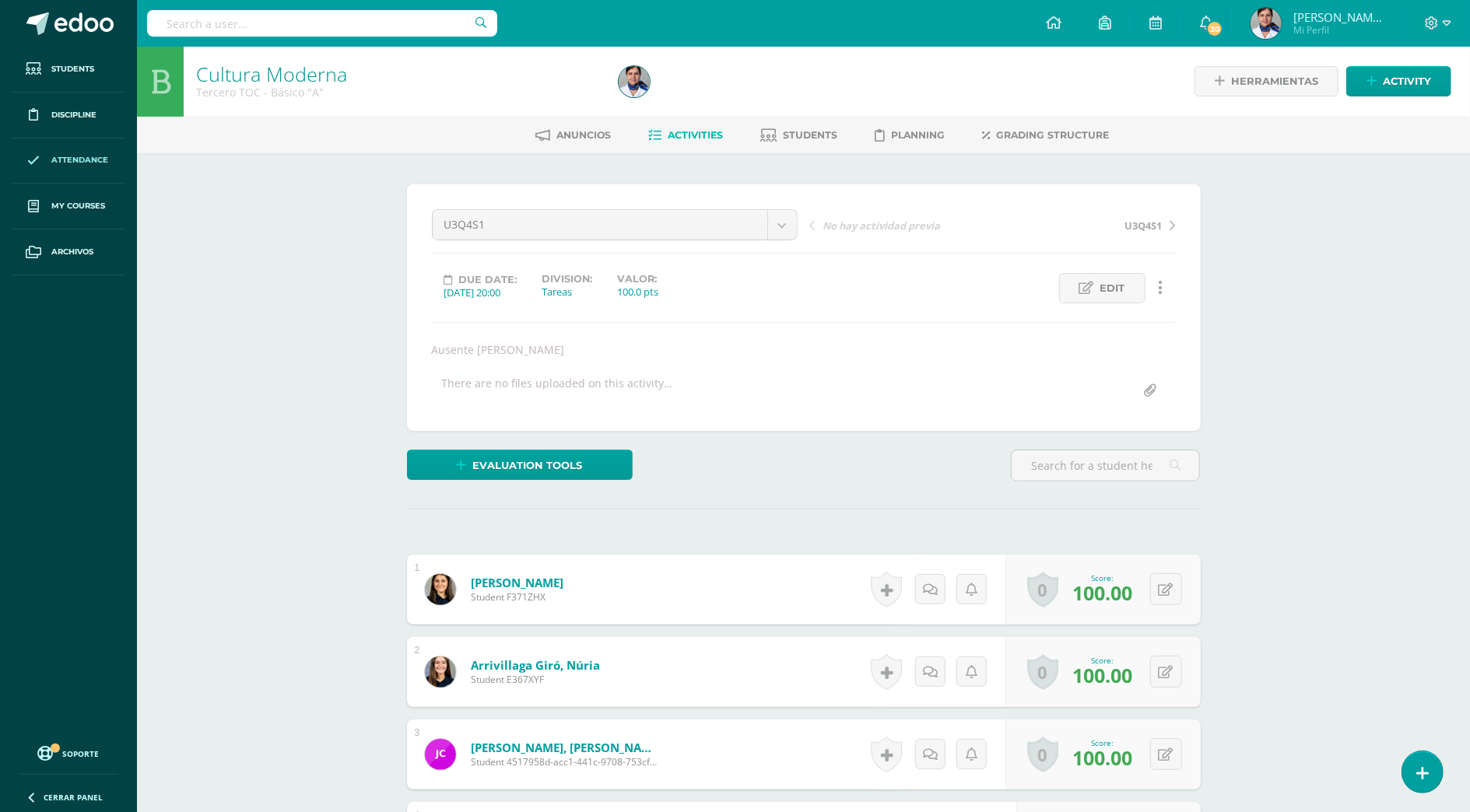
scroll to position [2, 0]
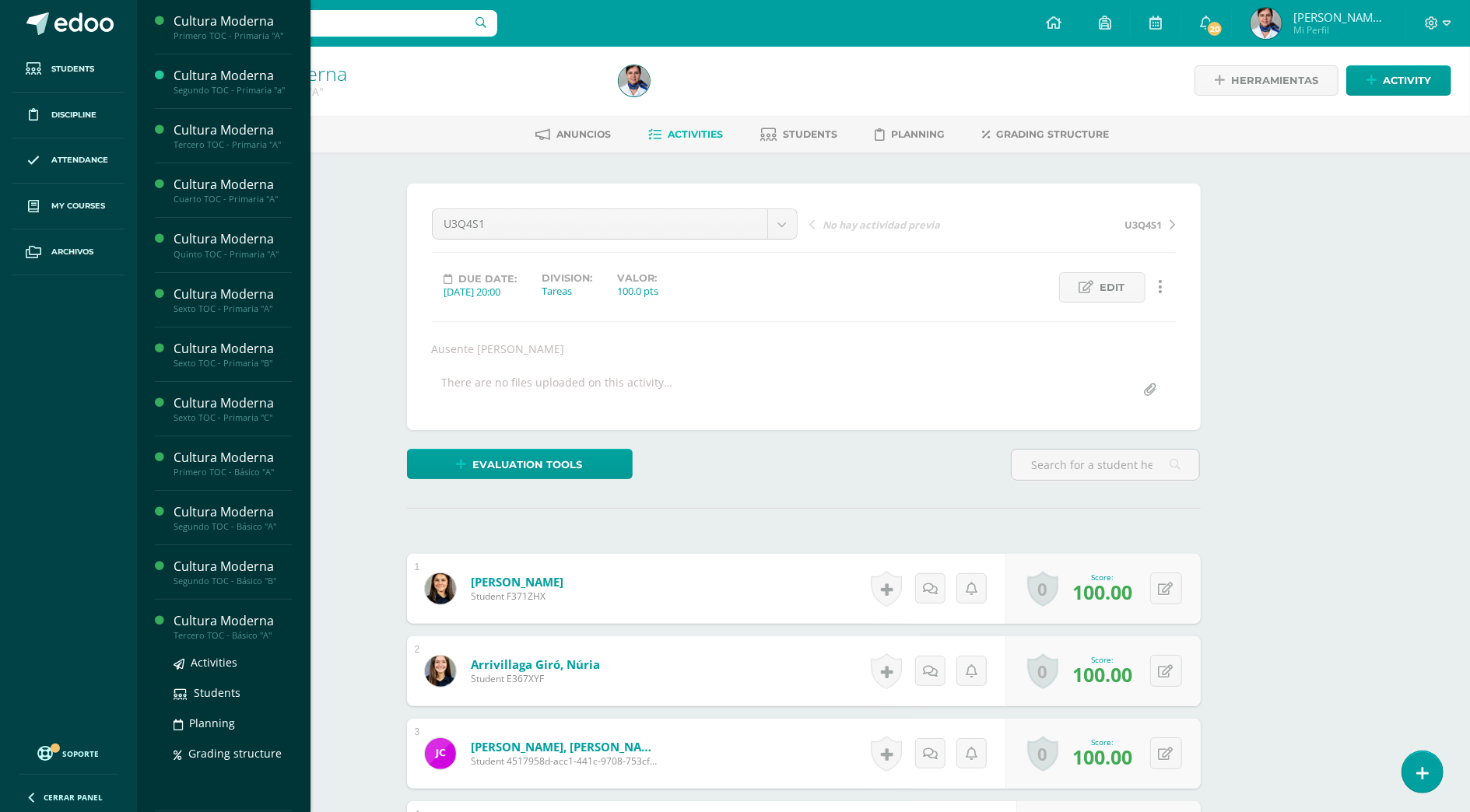
click at [260, 617] on div "Cultura Moderna" at bounding box center [233, 622] width 118 height 18
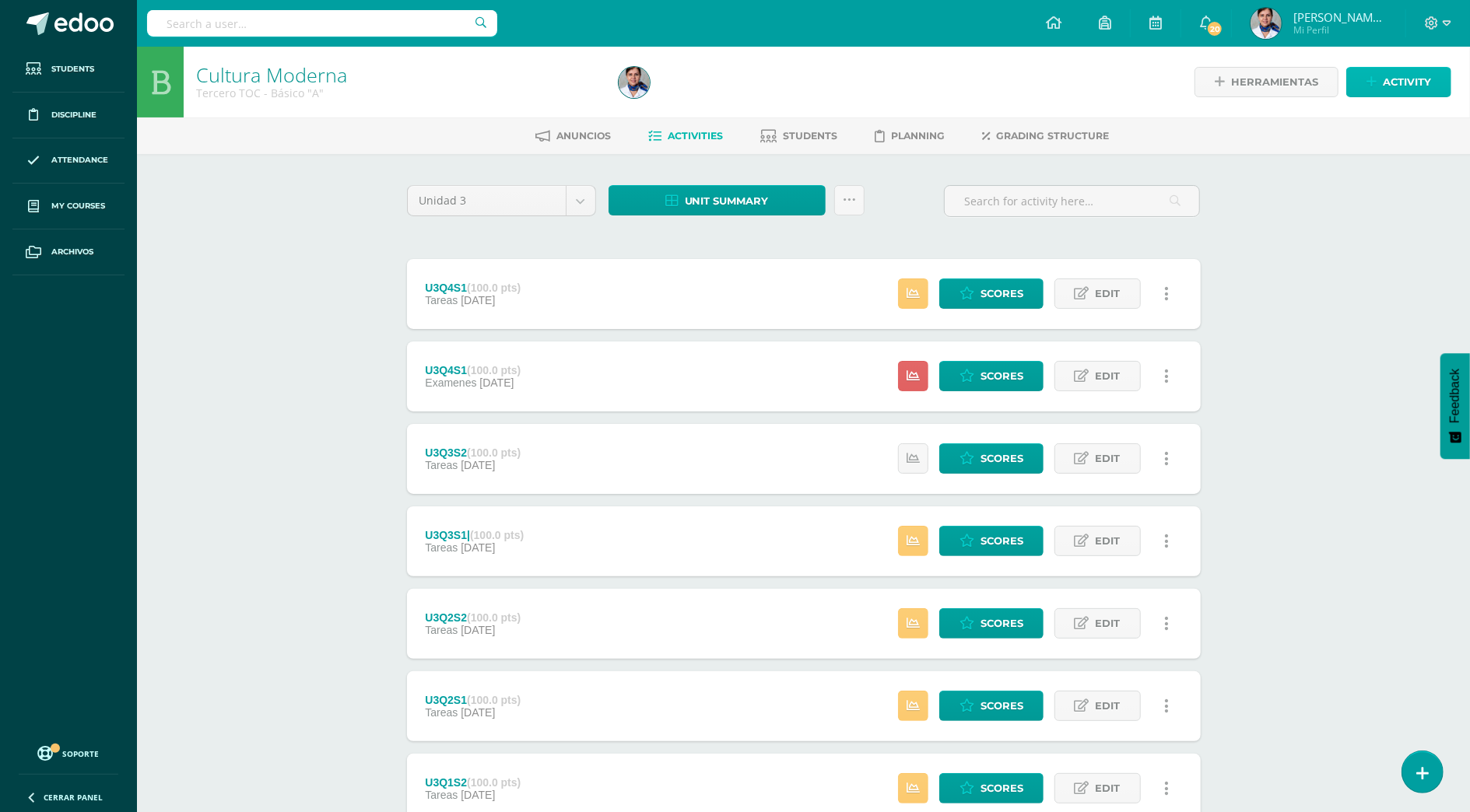
click at [1398, 79] on span "Activity" at bounding box center [1407, 82] width 48 height 29
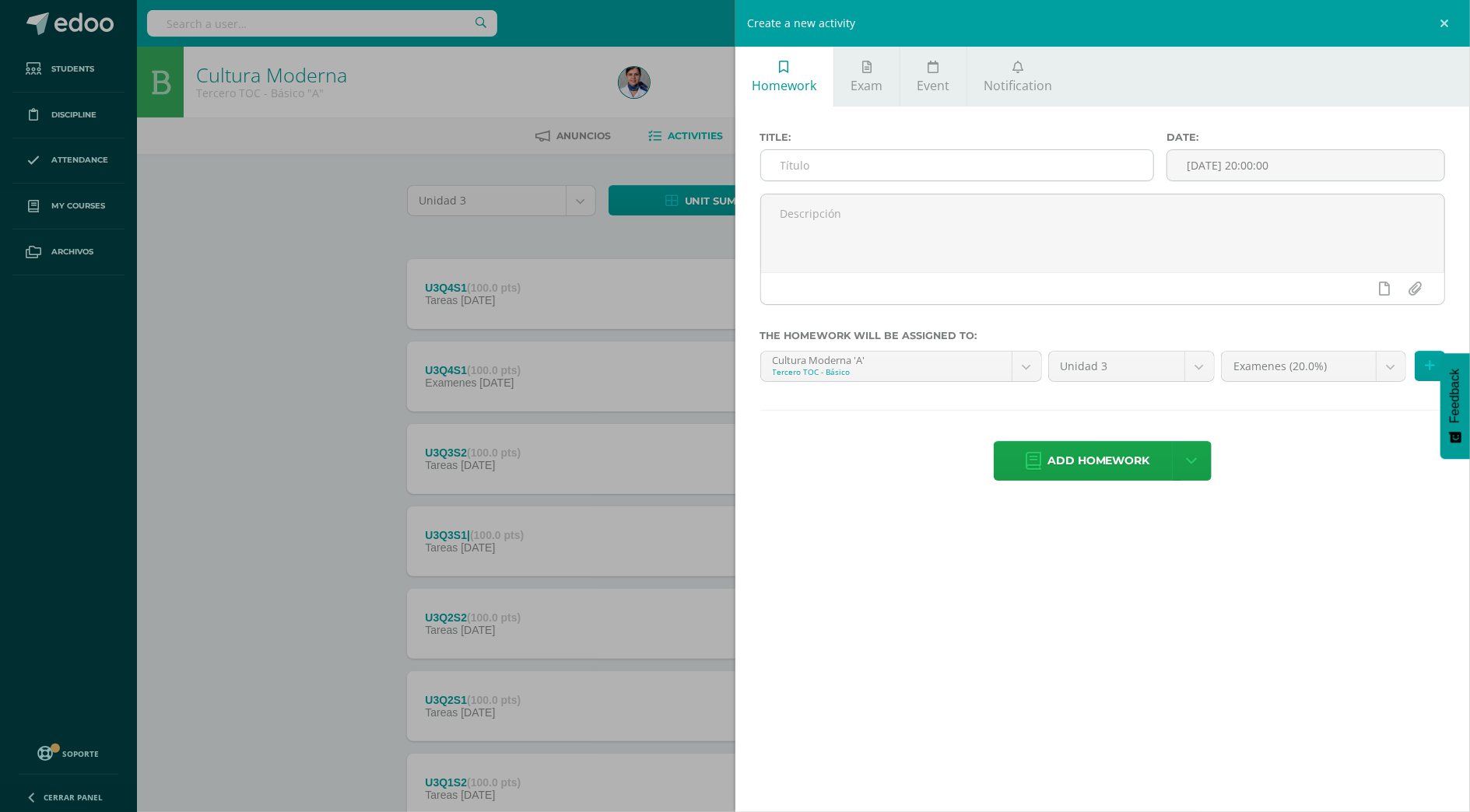
click at [866, 167] on input "text" at bounding box center [957, 165] width 393 height 30
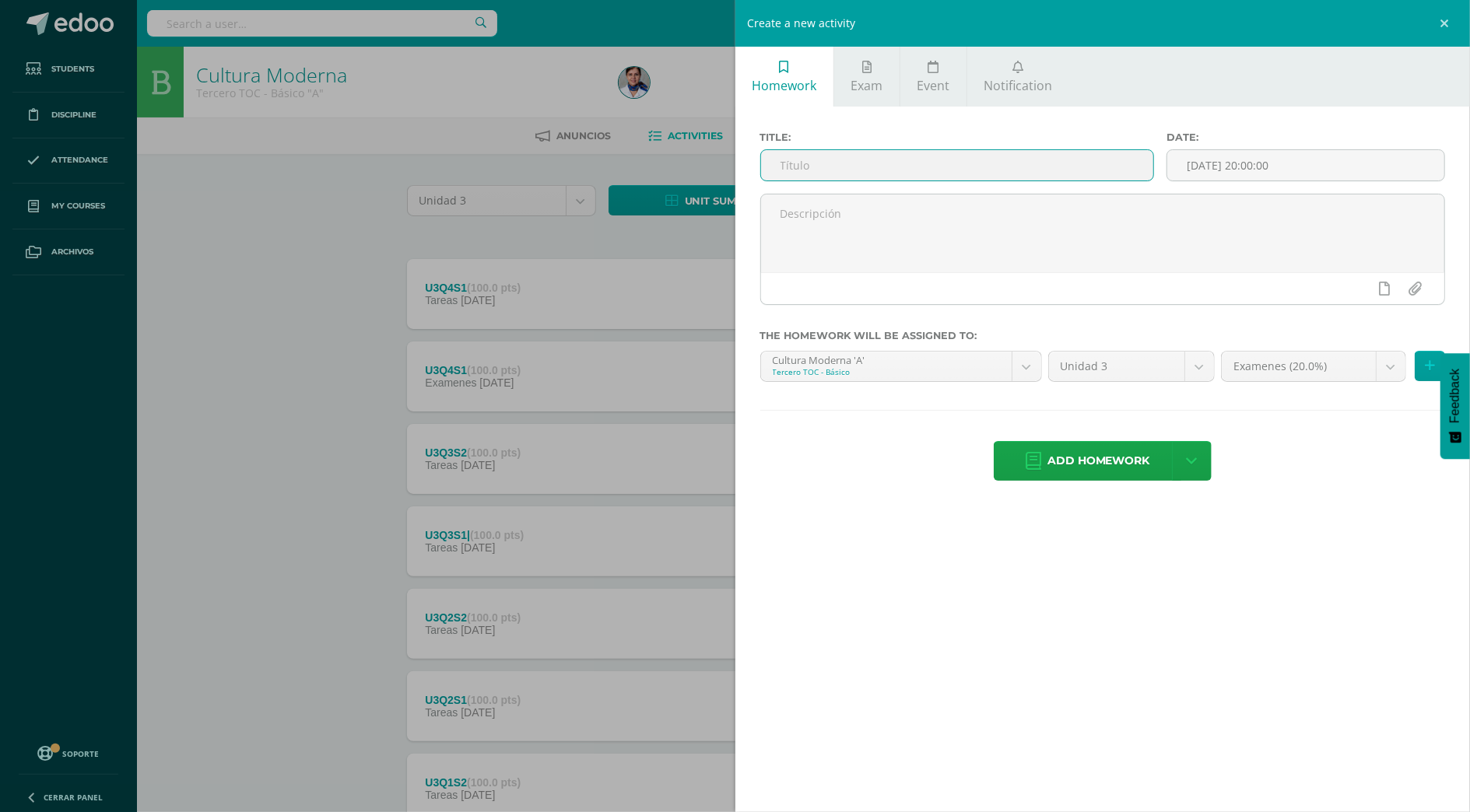
type input "U3Q4S2"
click at [1115, 476] on span "Add homework" at bounding box center [1099, 461] width 102 height 38
